Goal: Task Accomplishment & Management: Use online tool/utility

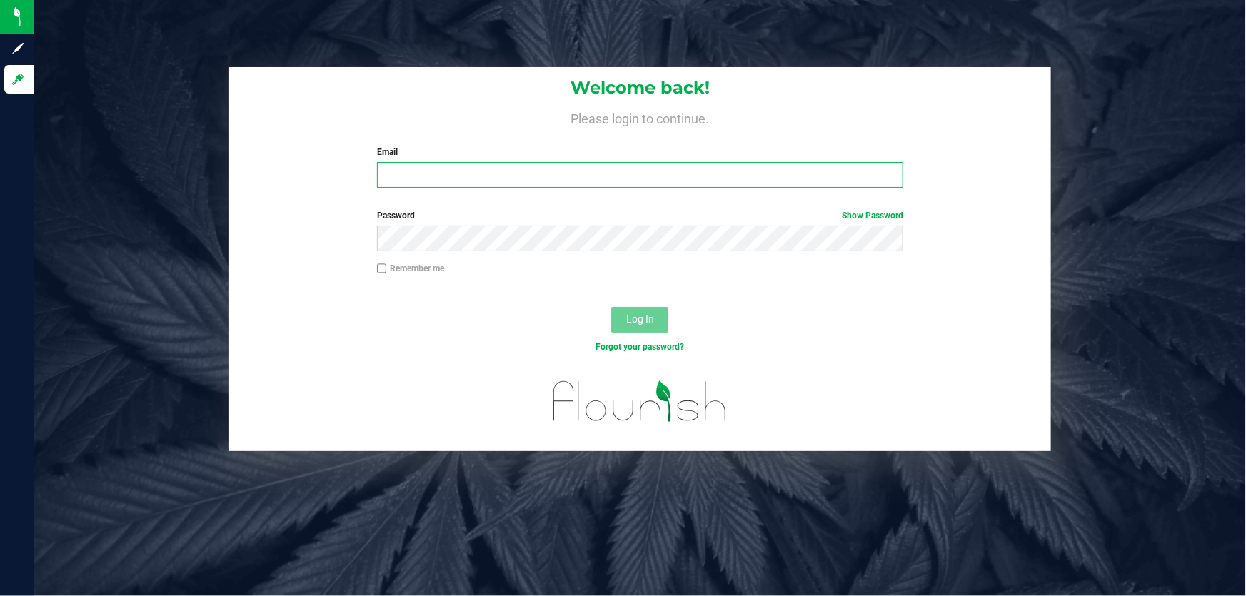
click at [471, 168] on input "Email" at bounding box center [640, 175] width 527 height 26
type input "cfulton@Liveparallel.com"
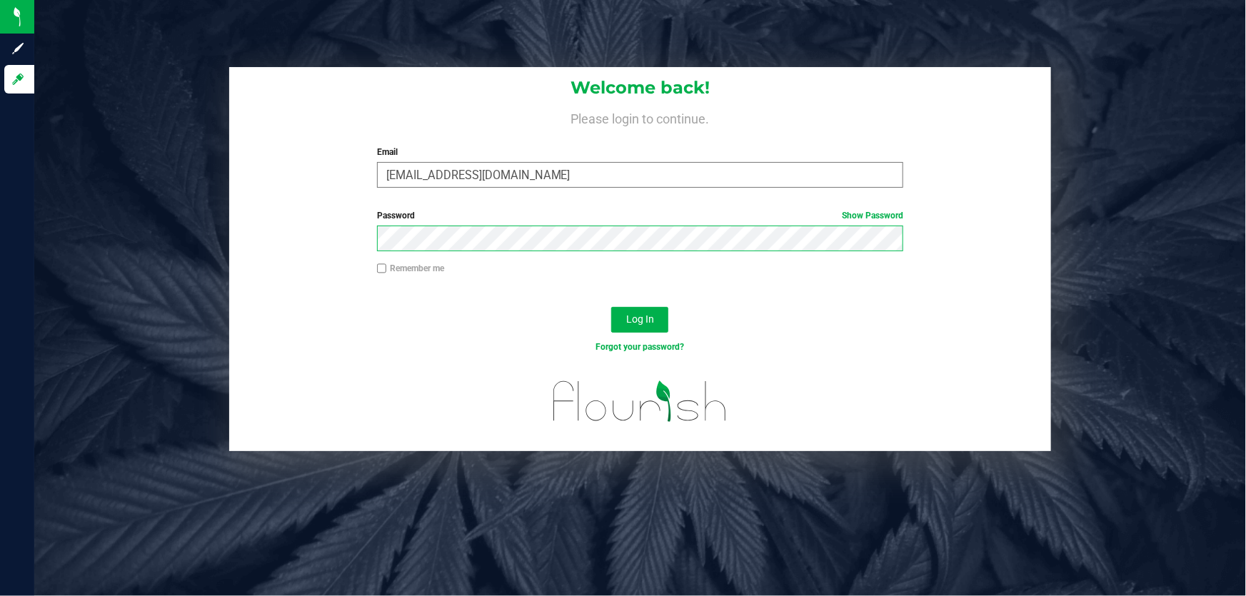
click at [611, 307] on button "Log In" at bounding box center [639, 320] width 57 height 26
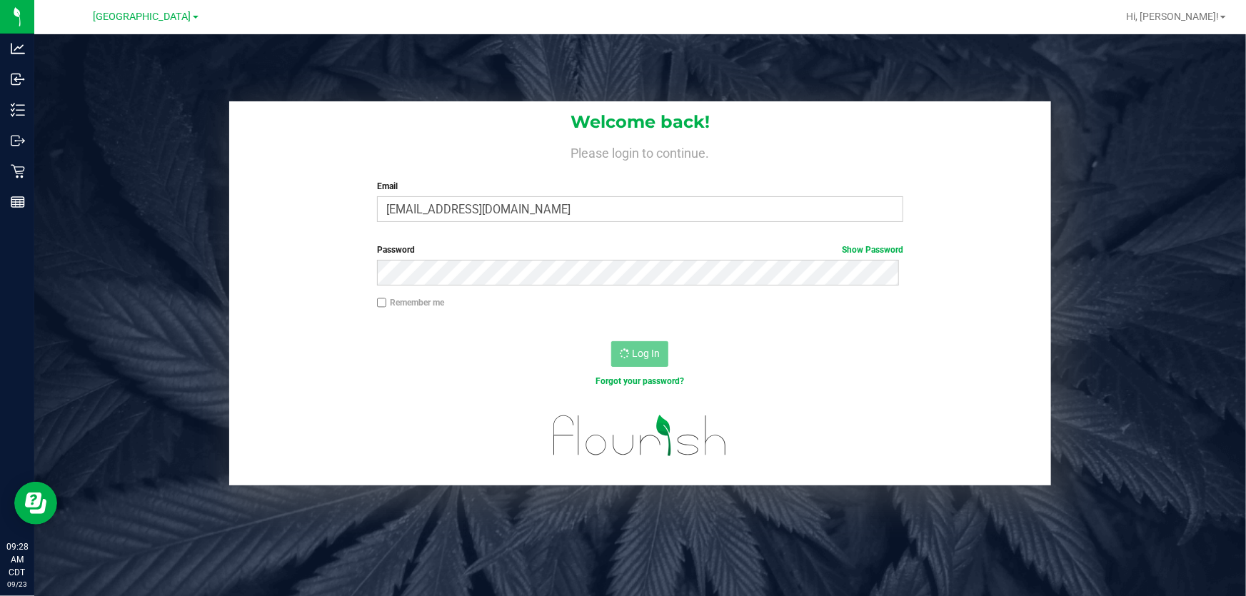
click at [178, 172] on div "Welcome back! Please login to continue. Email cfulton@Liveparallel.com Required…" at bounding box center [640, 293] width 1233 height 384
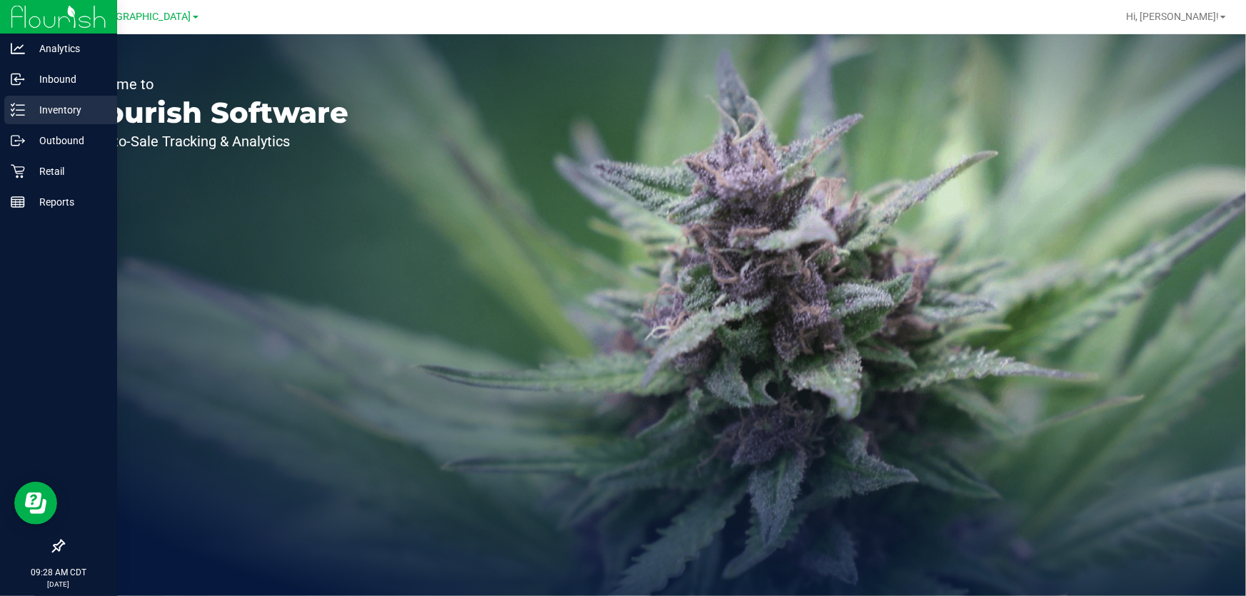
click at [49, 118] on p "Inventory" at bounding box center [68, 109] width 86 height 17
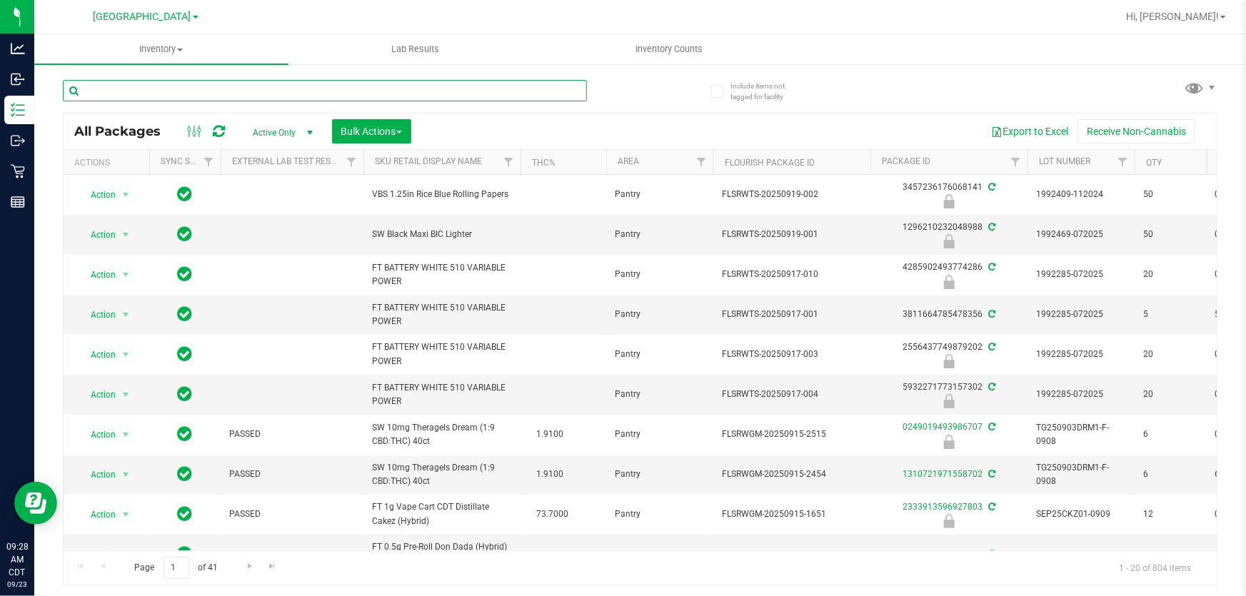
click at [171, 86] on input "text" at bounding box center [325, 90] width 524 height 21
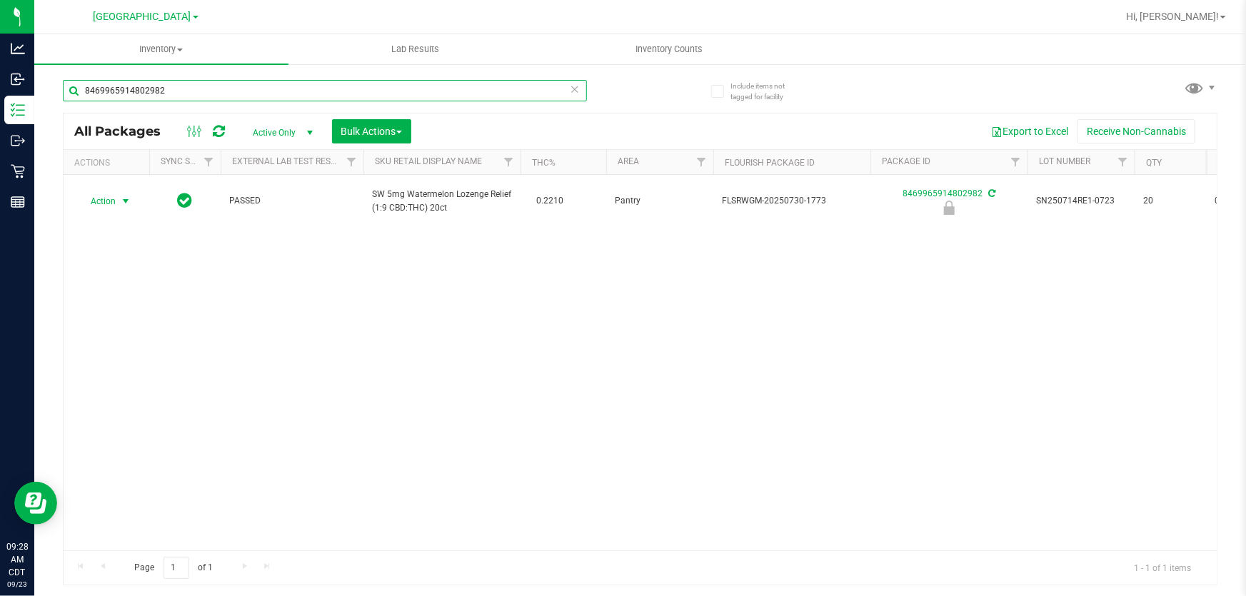
type input "8469965914802982"
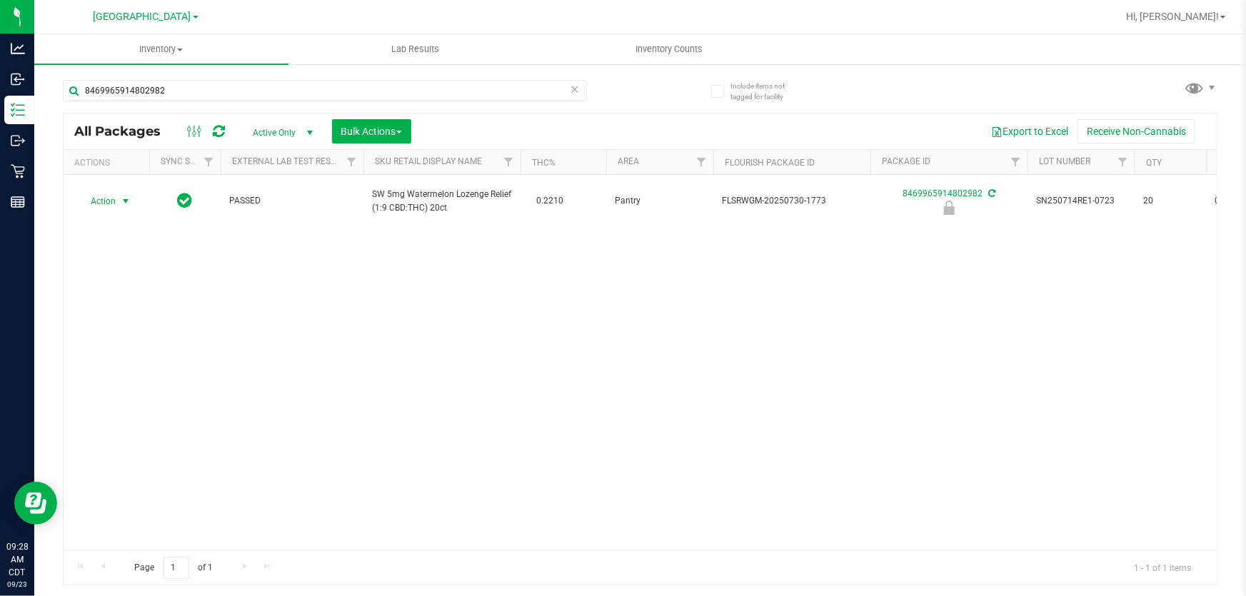
click at [107, 200] on span "Action" at bounding box center [97, 201] width 39 height 20
click at [128, 306] on li "Print package label" at bounding box center [124, 318] width 91 height 39
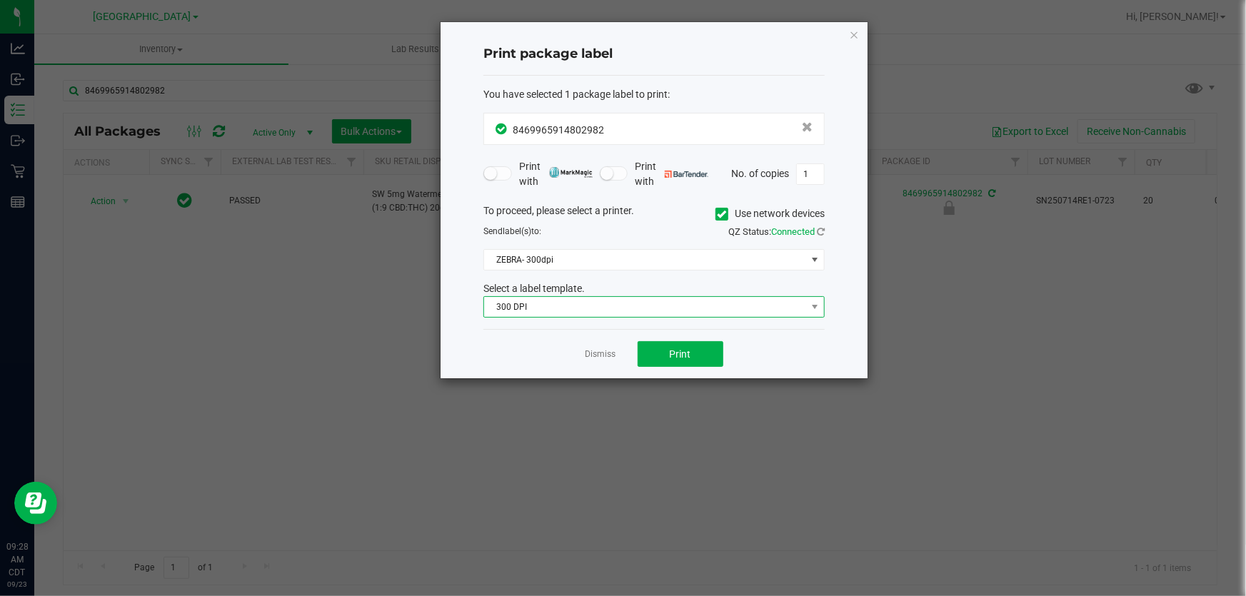
click at [615, 301] on span "300 DPI" at bounding box center [645, 307] width 322 height 20
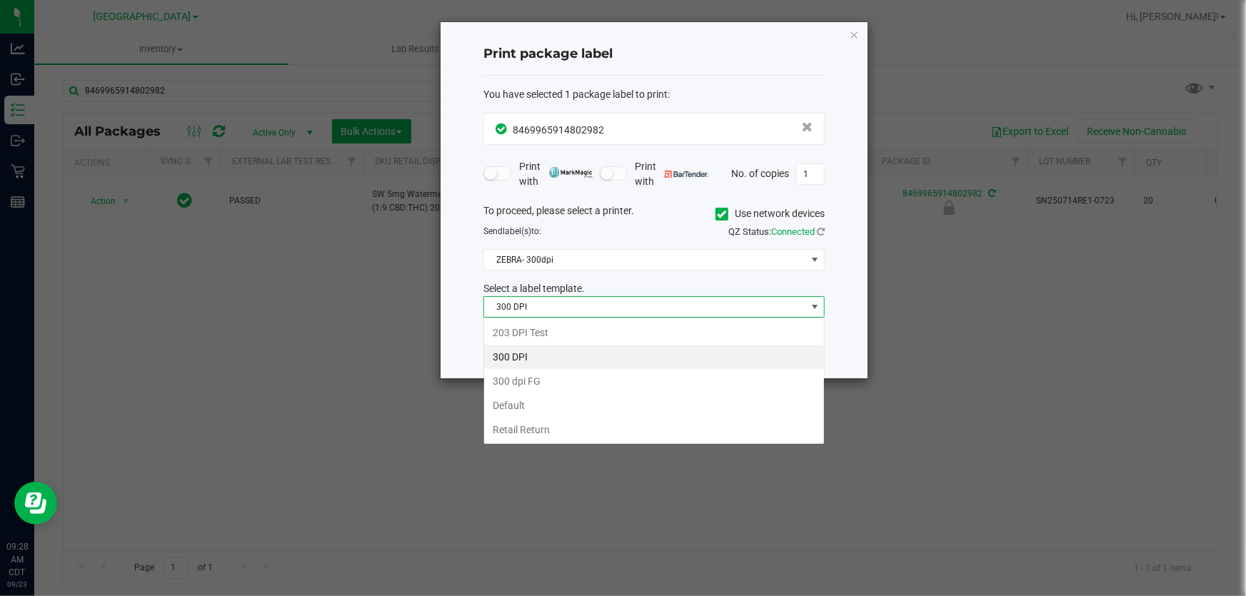
scroll to position [21, 341]
click at [563, 338] on li "203 DPI Test" at bounding box center [654, 333] width 340 height 24
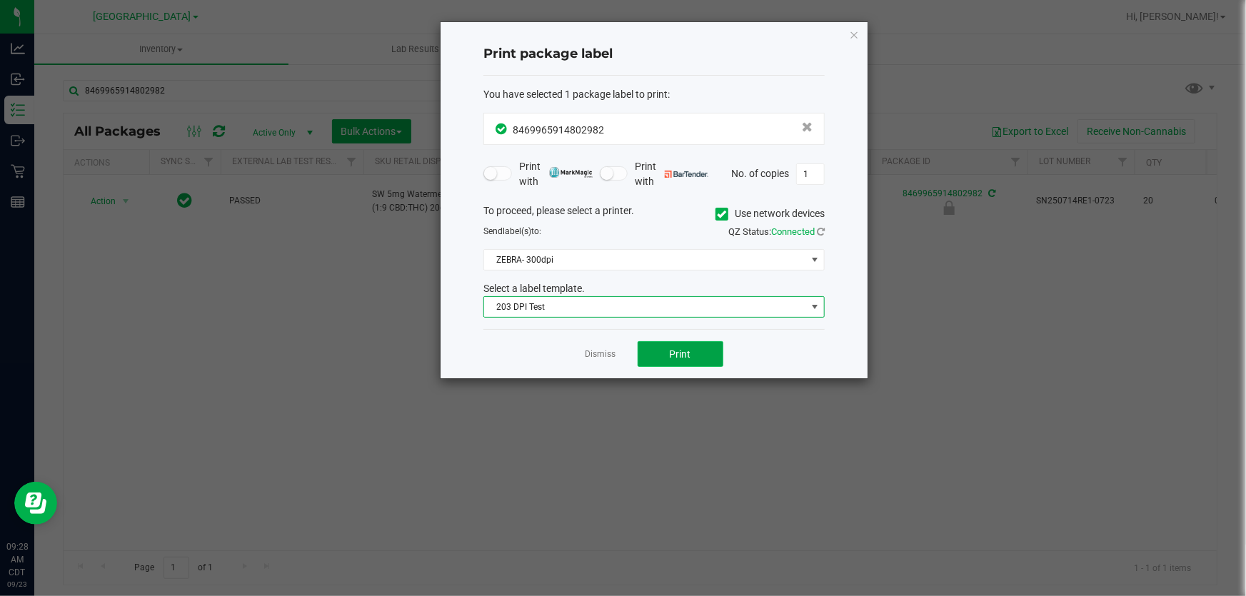
click at [678, 350] on span "Print" at bounding box center [680, 353] width 21 height 11
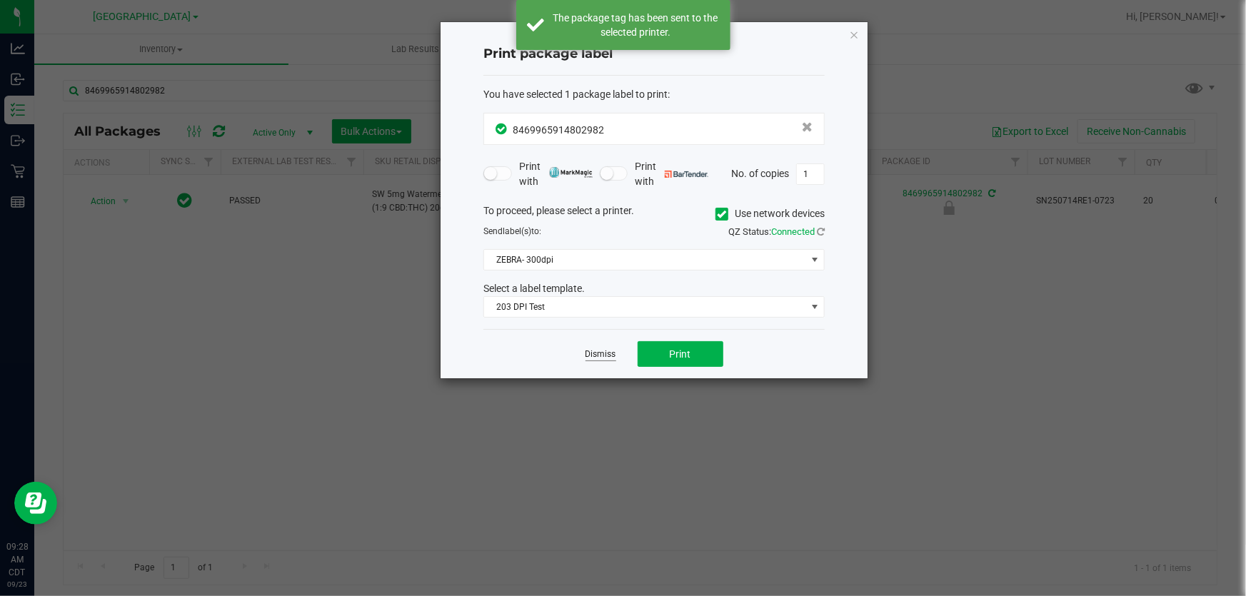
click at [597, 349] on link "Dismiss" at bounding box center [601, 354] width 31 height 12
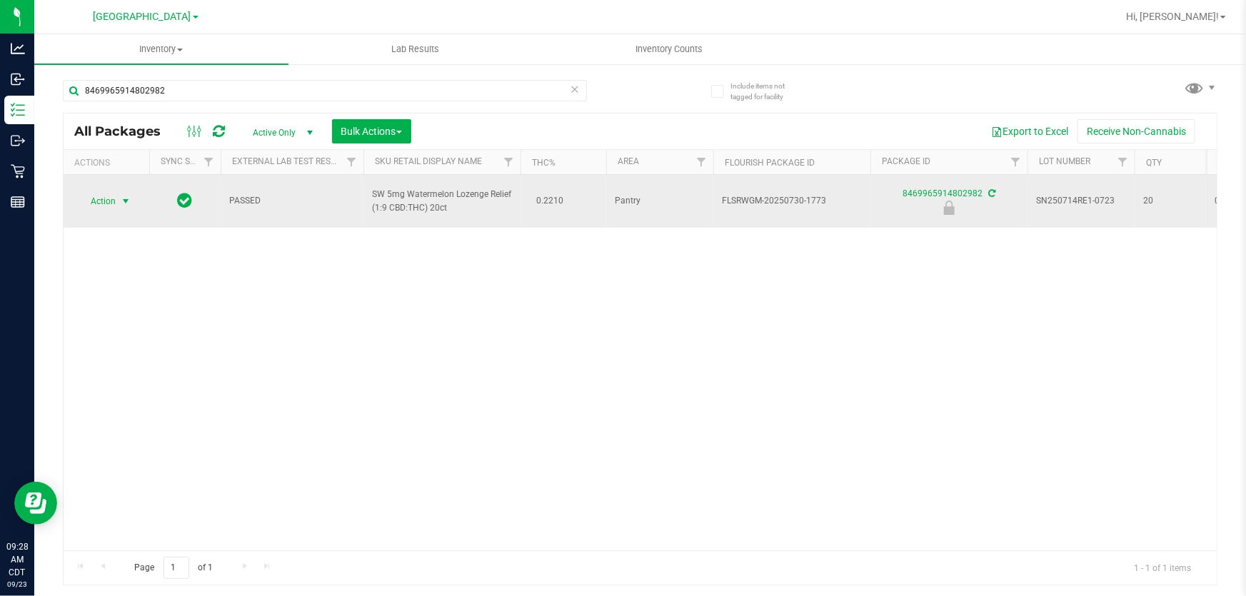
click at [114, 206] on span "Action" at bounding box center [97, 201] width 39 height 20
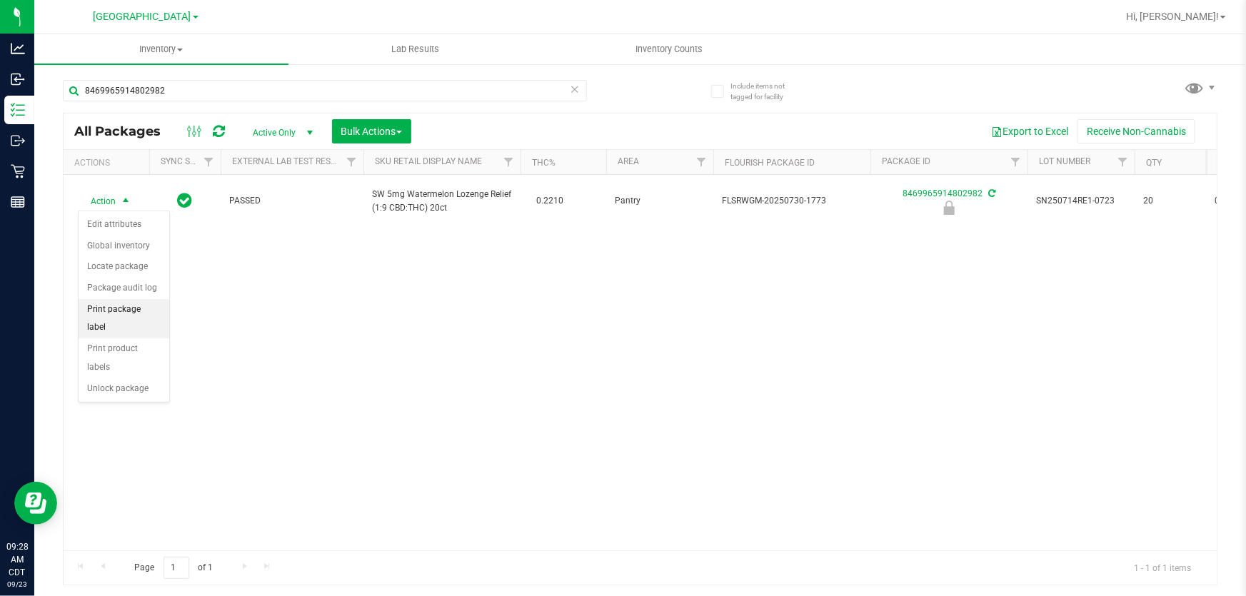
click at [119, 306] on li "Print package label" at bounding box center [124, 318] width 91 height 39
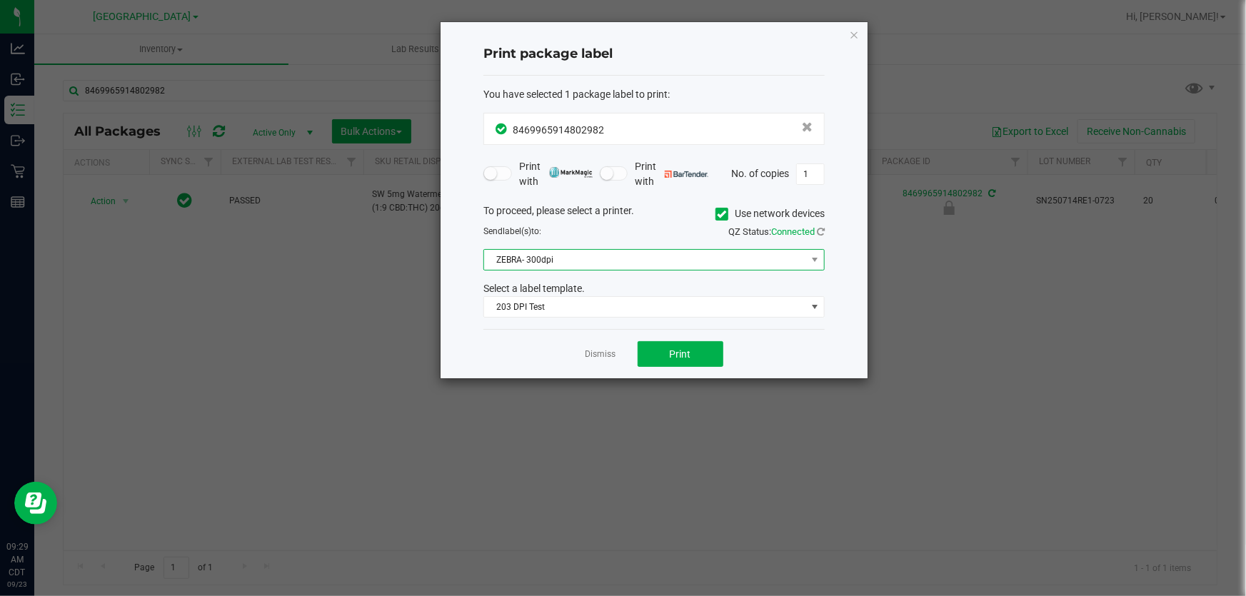
click at [569, 267] on span "ZEBRA- 300dpi" at bounding box center [645, 260] width 322 height 20
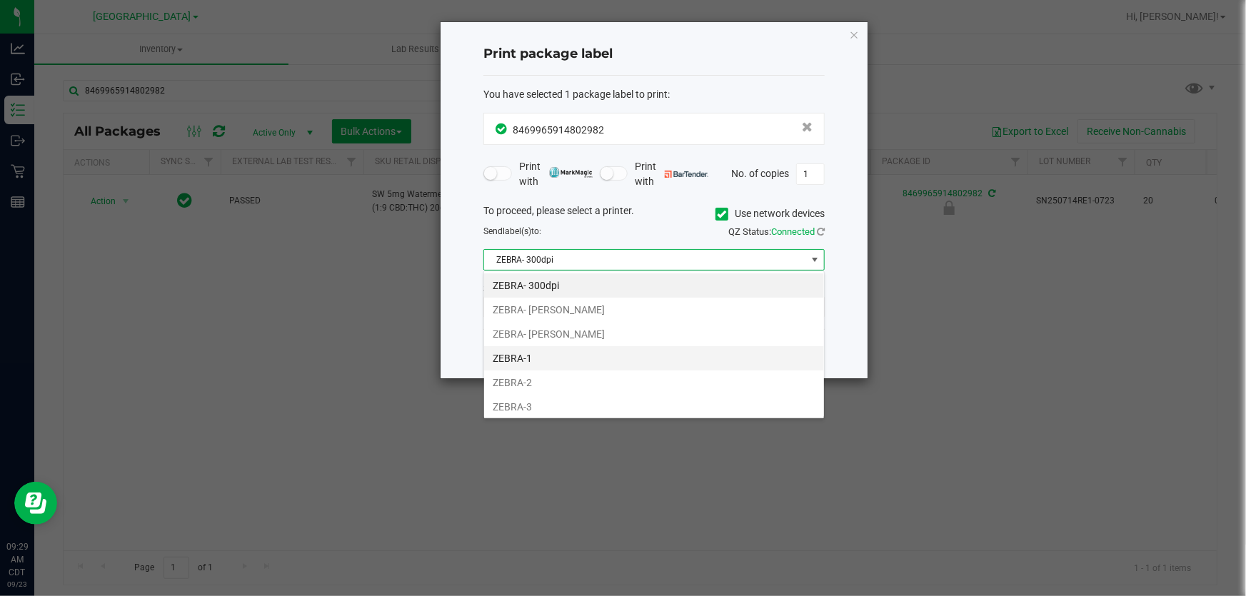
click at [527, 356] on li "ZEBRA-1" at bounding box center [654, 358] width 340 height 24
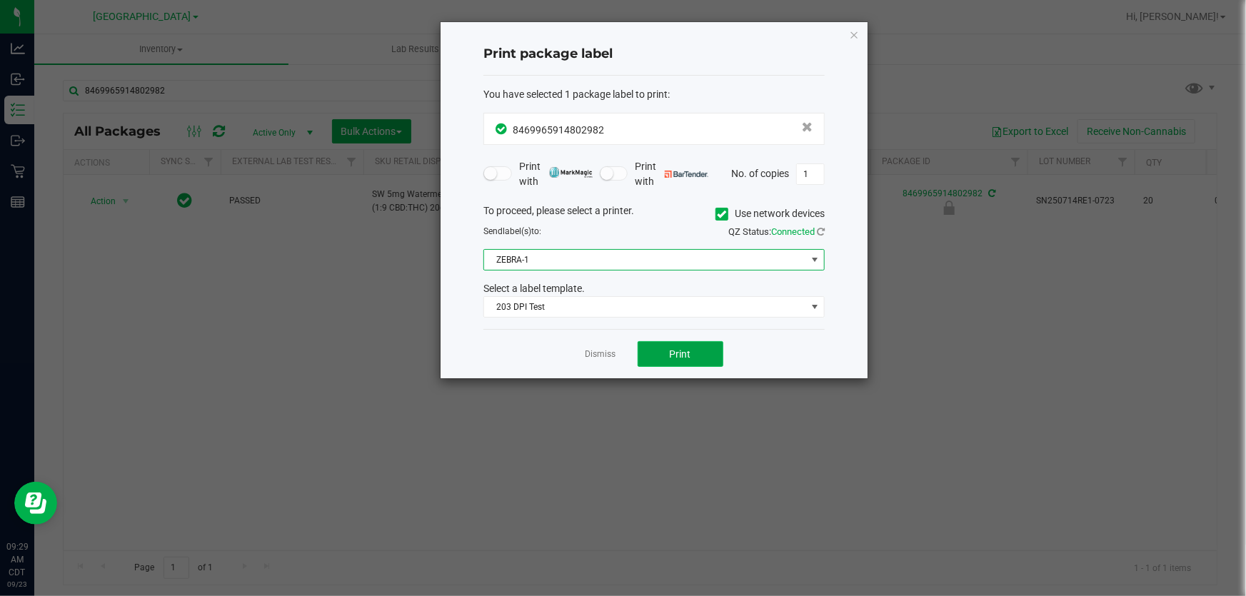
click at [663, 352] on button "Print" at bounding box center [681, 354] width 86 height 26
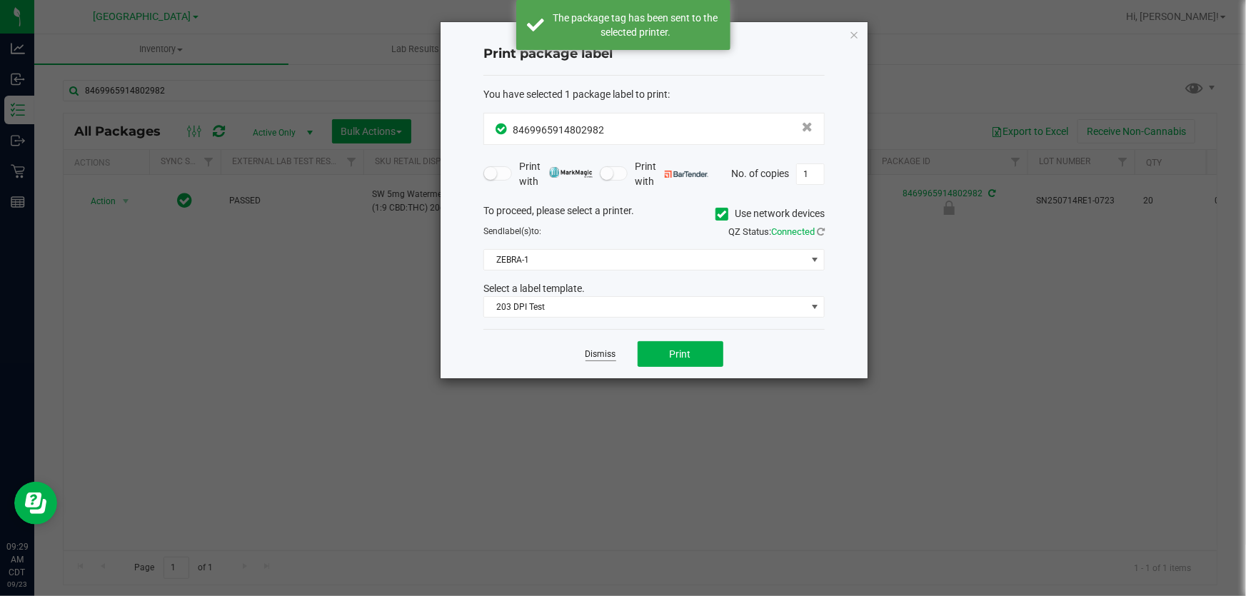
click at [603, 353] on link "Dismiss" at bounding box center [601, 354] width 31 height 12
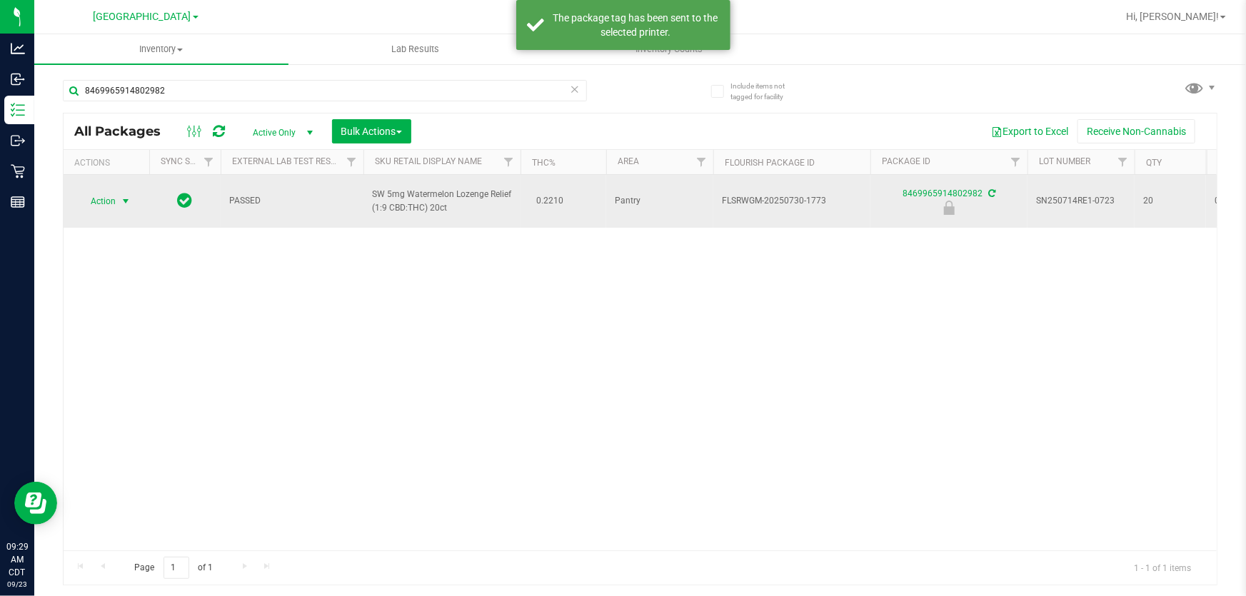
click at [114, 205] on span "Action" at bounding box center [97, 201] width 39 height 20
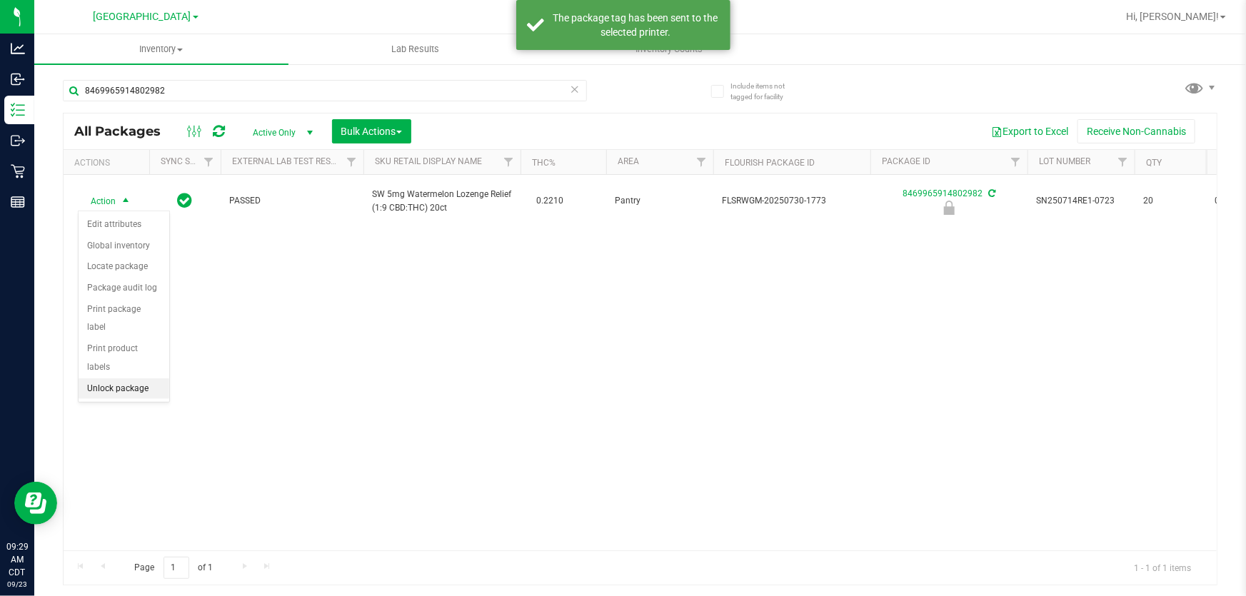
click at [119, 378] on li "Unlock package" at bounding box center [124, 388] width 91 height 21
